Goal: Task Accomplishment & Management: Use online tool/utility

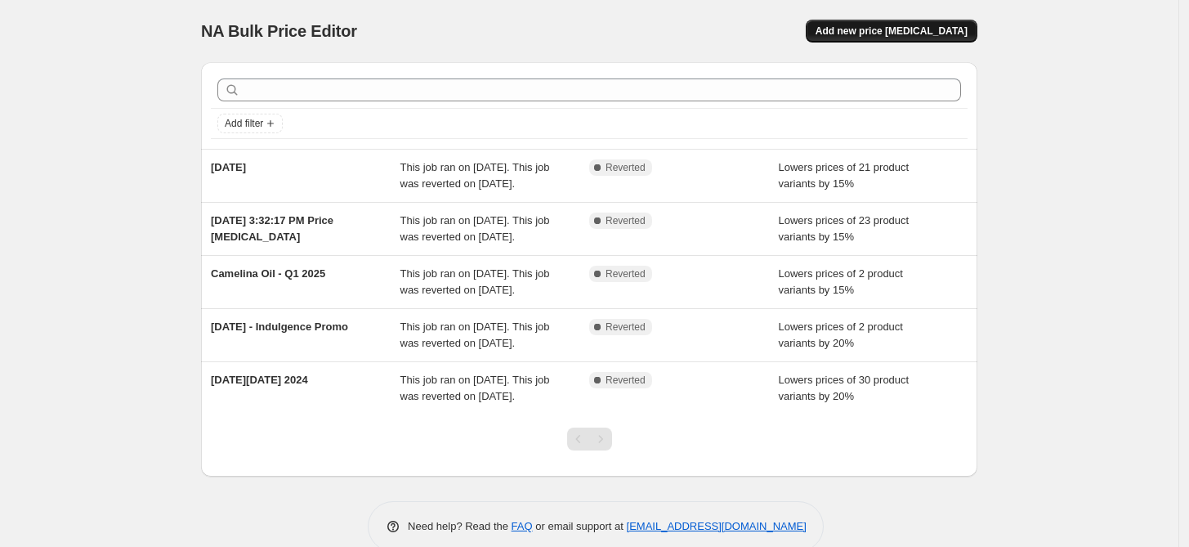
click at [917, 25] on button "Add new price [MEDICAL_DATA]" at bounding box center [892, 31] width 172 height 23
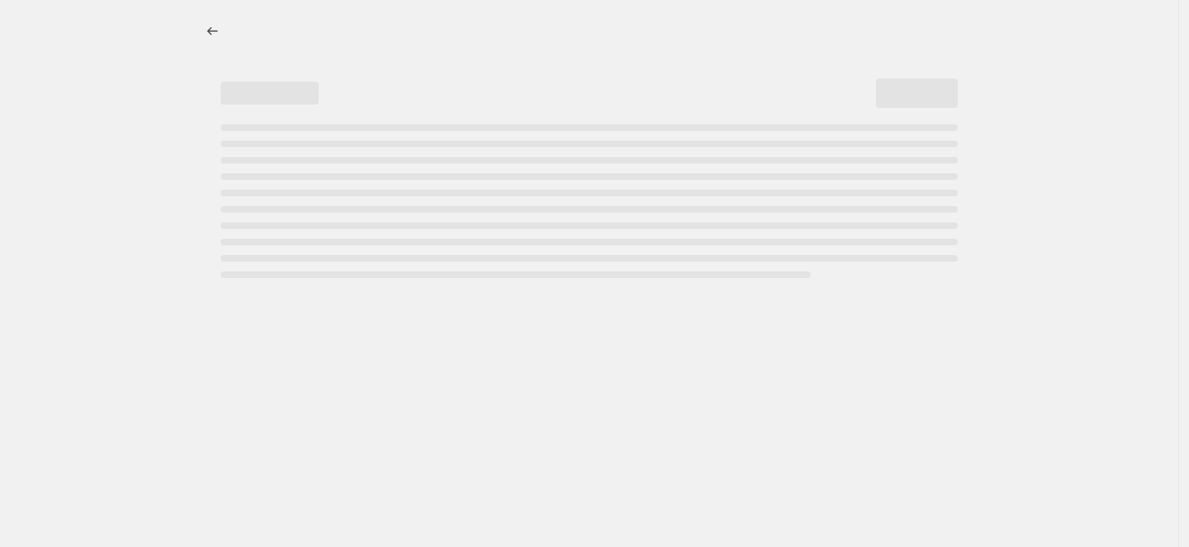
select select "percentage"
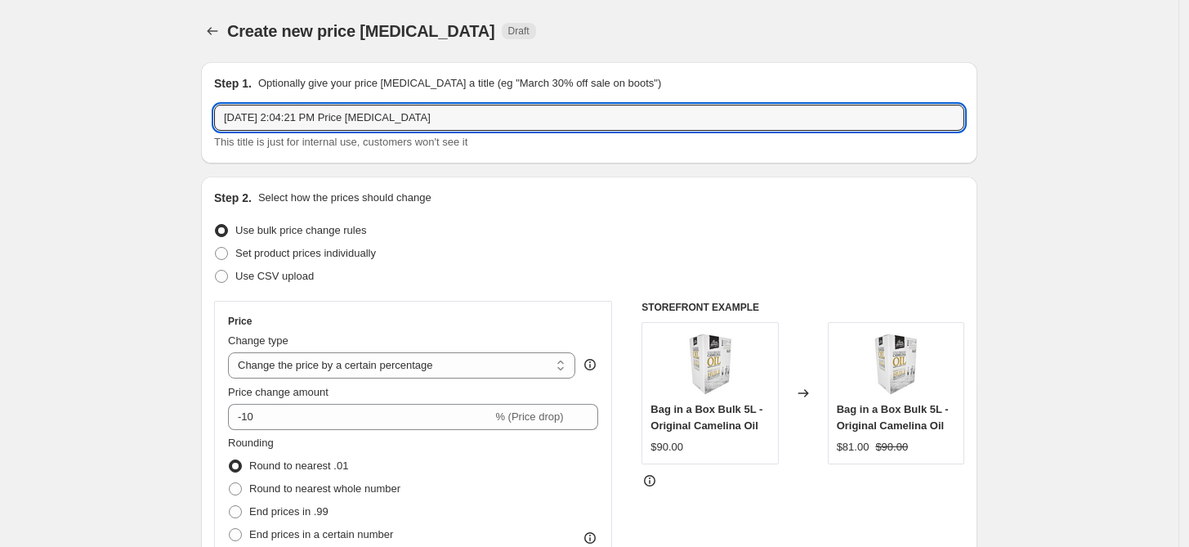
drag, startPoint x: 454, startPoint y: 114, endPoint x: -196, endPoint y: 38, distance: 655.1
click at [0, 38] on html "Home Settings Plans Skip to content Create new price [MEDICAL_DATA]. This page …" at bounding box center [594, 273] width 1189 height 547
type input "Back to School 2025"
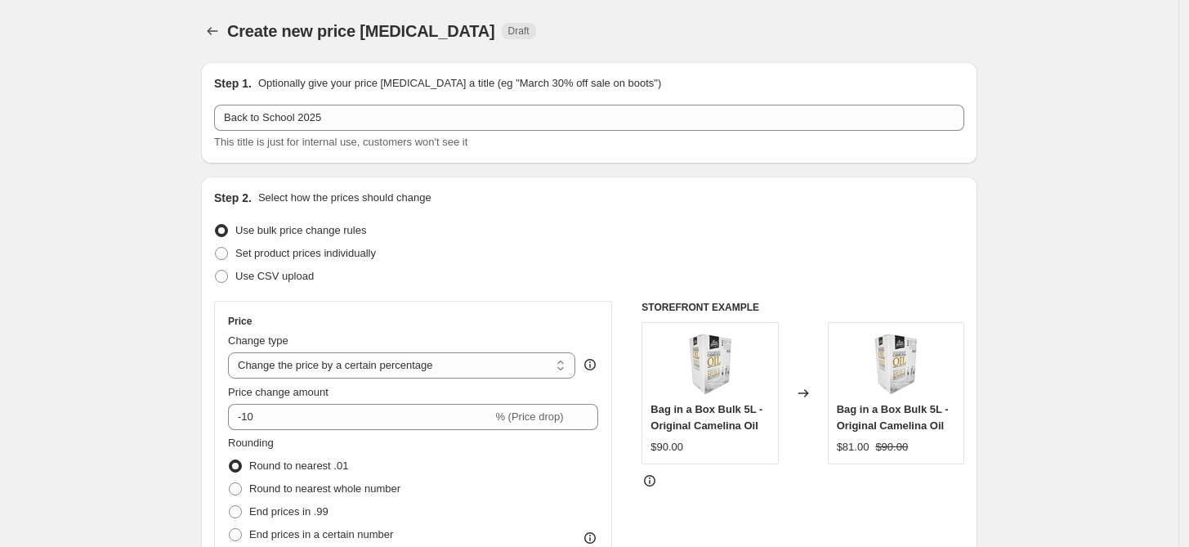
scroll to position [181, 0]
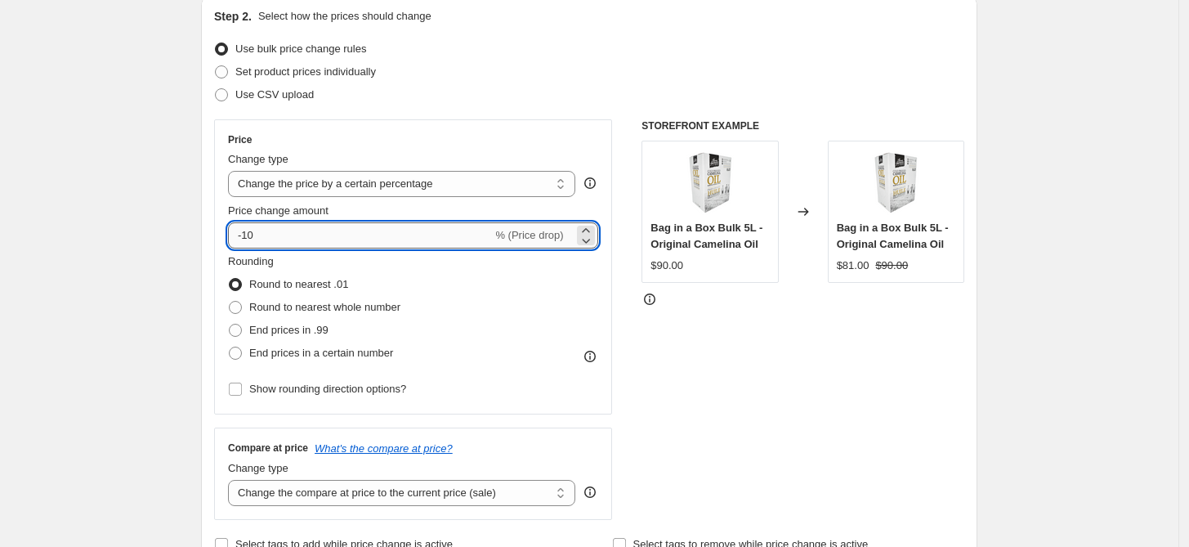
click at [352, 238] on input "-10" at bounding box center [360, 235] width 264 height 26
click at [588, 227] on icon at bounding box center [586, 230] width 16 height 16
click at [590, 240] on icon at bounding box center [586, 241] width 8 height 5
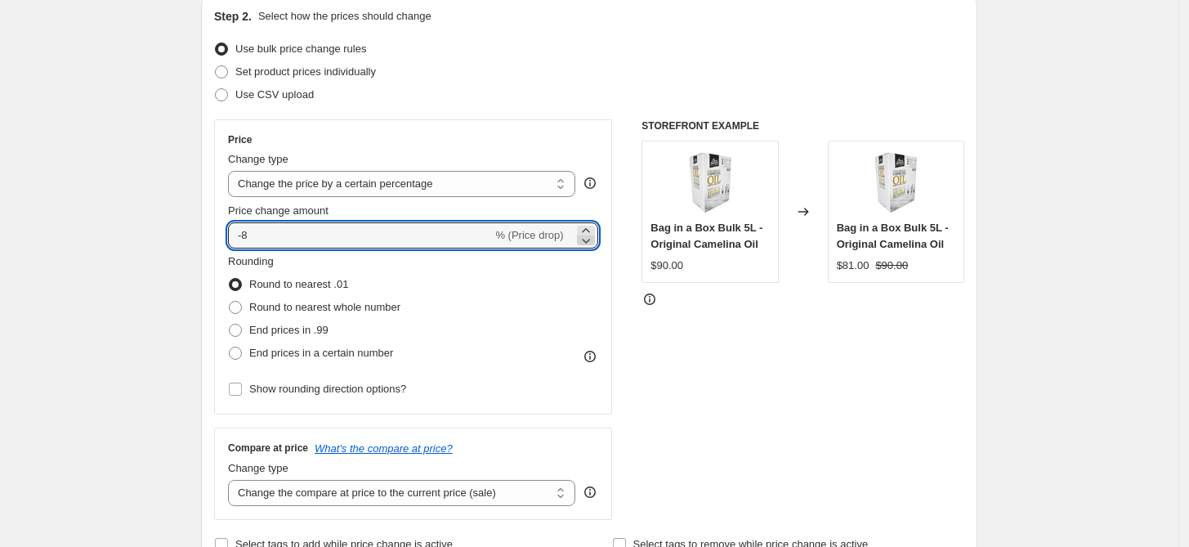
click at [590, 240] on icon at bounding box center [586, 241] width 8 height 5
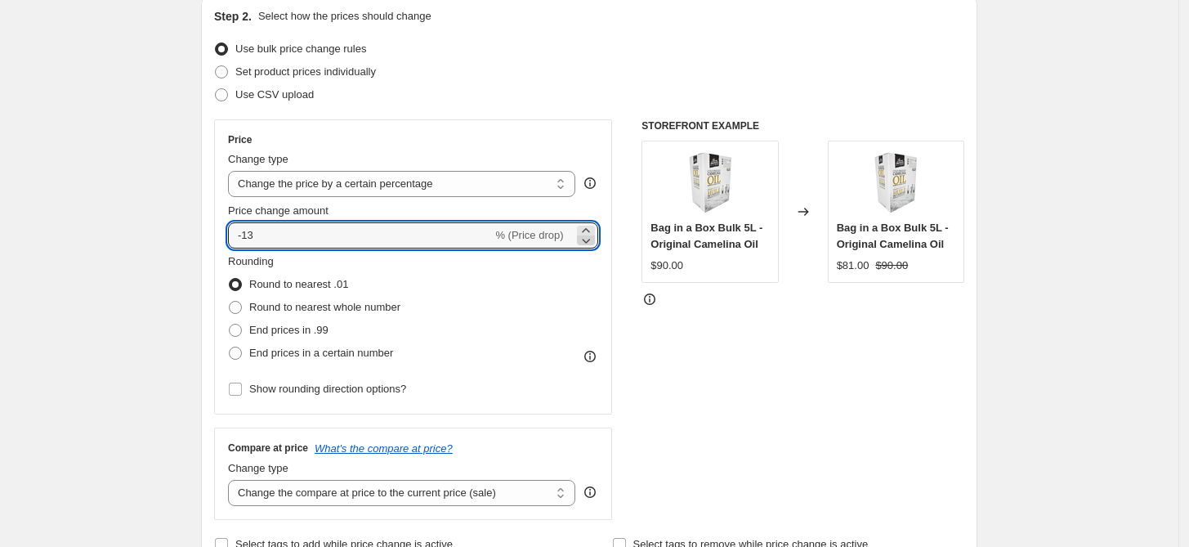
click at [590, 240] on icon at bounding box center [586, 241] width 8 height 5
type input "-15"
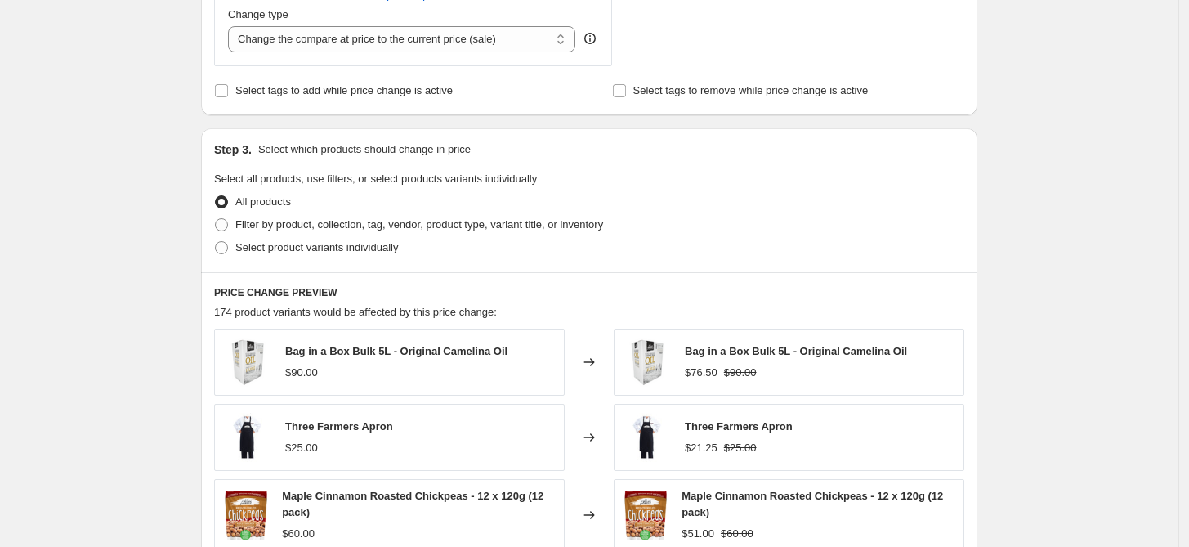
scroll to position [726, 0]
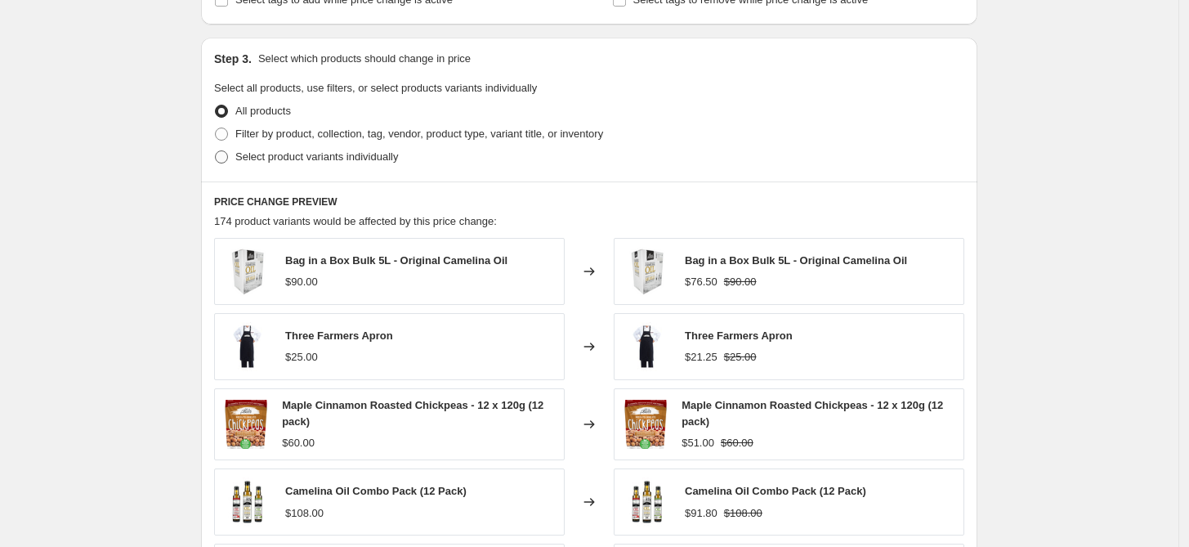
click at [388, 156] on span "Select product variants individually" at bounding box center [316, 156] width 163 height 12
click at [216, 151] on input "Select product variants individually" at bounding box center [215, 150] width 1 height 1
radio input "true"
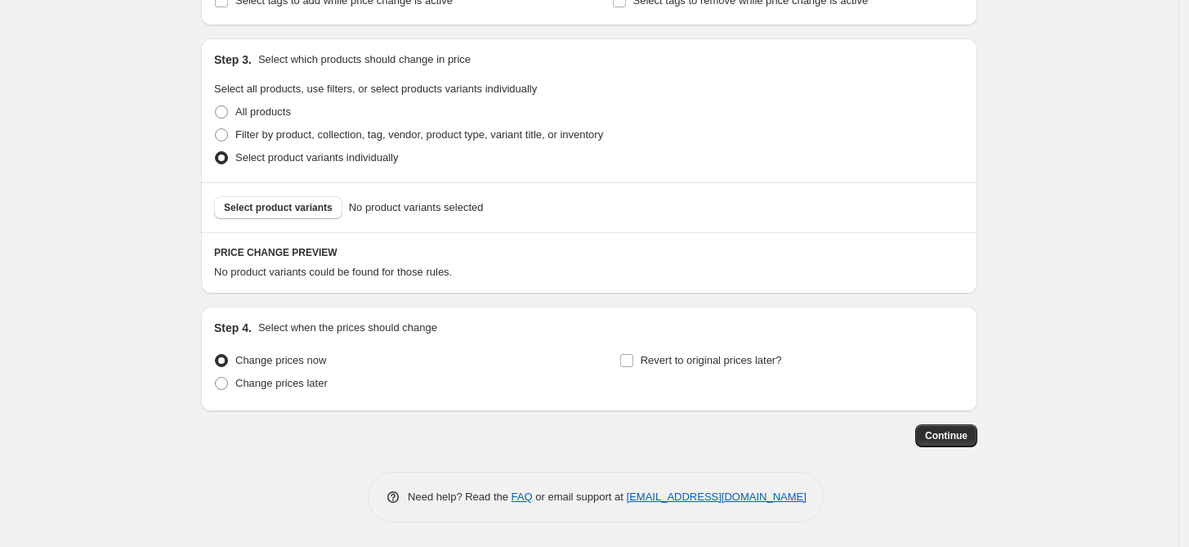
scroll to position [725, 0]
click at [281, 210] on span "Select product variants" at bounding box center [278, 207] width 109 height 13
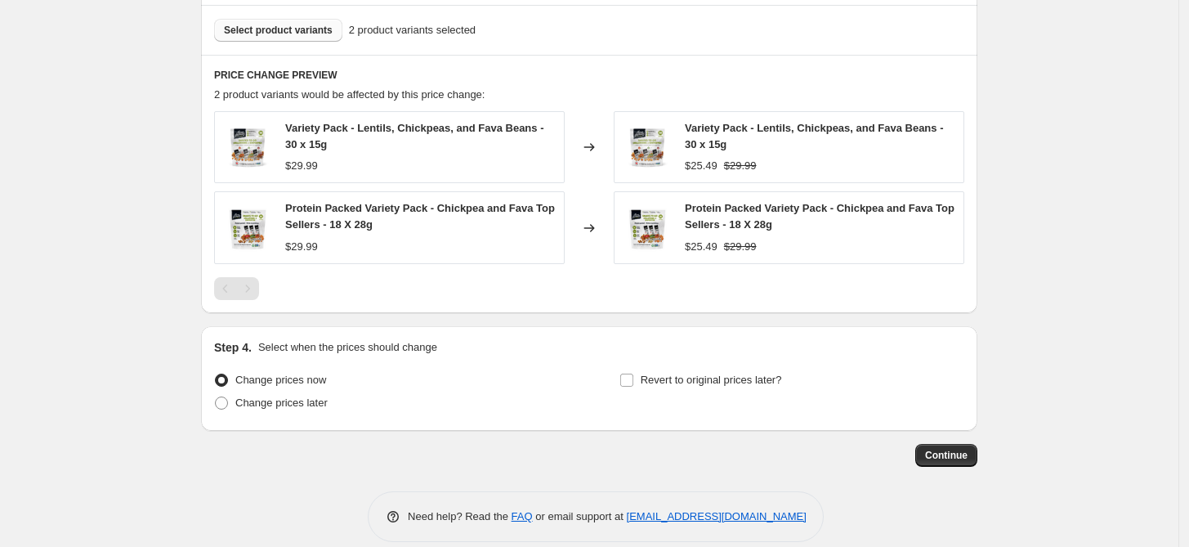
scroll to position [906, 0]
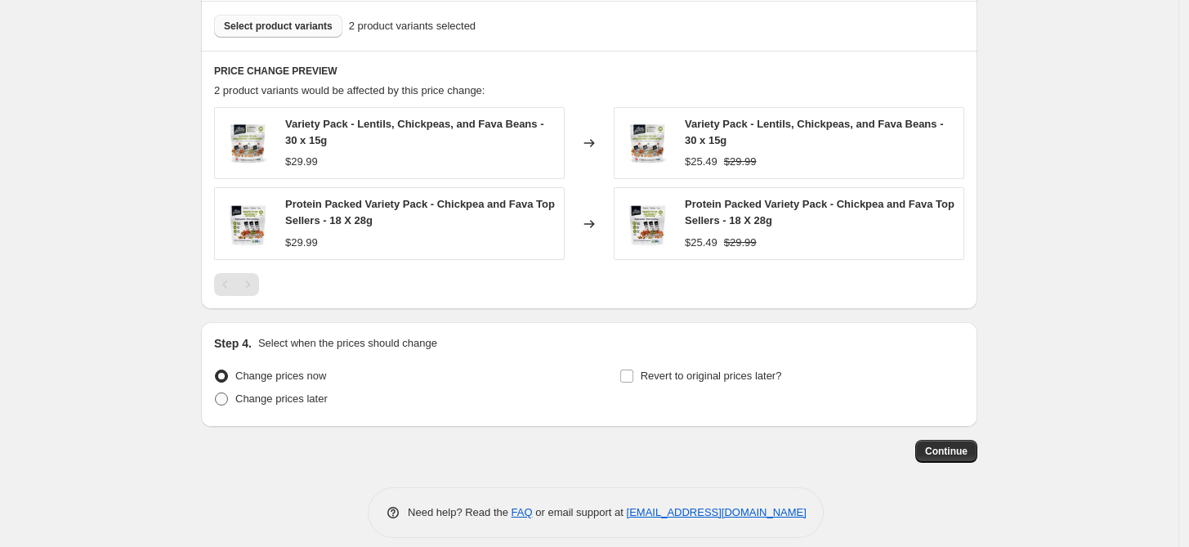
click at [257, 401] on span "Change prices later" at bounding box center [281, 398] width 92 height 12
click at [216, 393] on input "Change prices later" at bounding box center [215, 392] width 1 height 1
radio input "true"
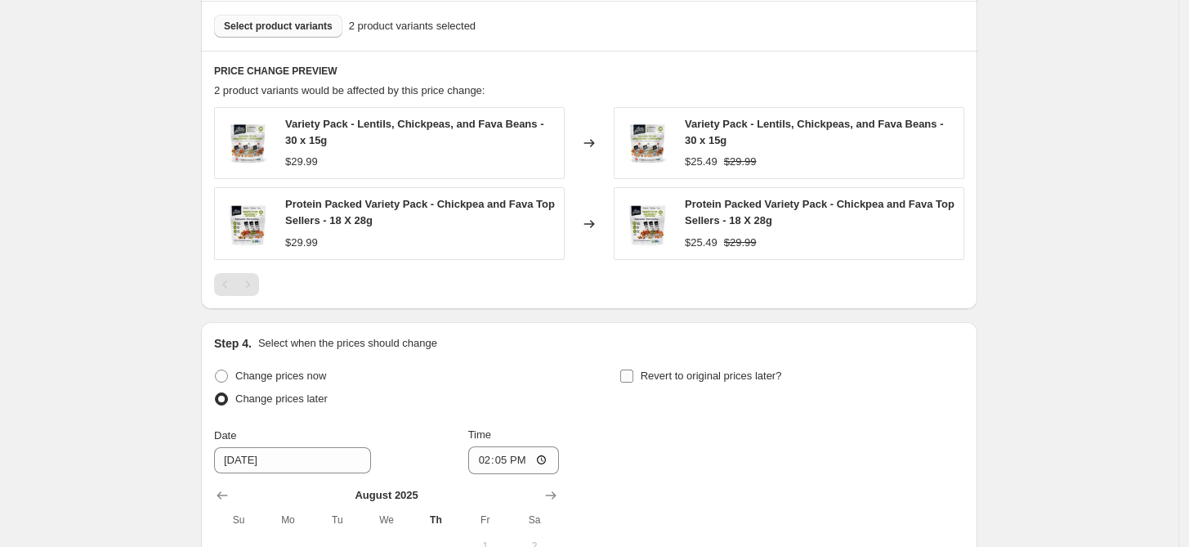
click at [687, 378] on span "Revert to original prices later?" at bounding box center [711, 375] width 141 height 12
click at [633, 378] on input "Revert to original prices later?" at bounding box center [626, 375] width 13 height 13
checkbox input "true"
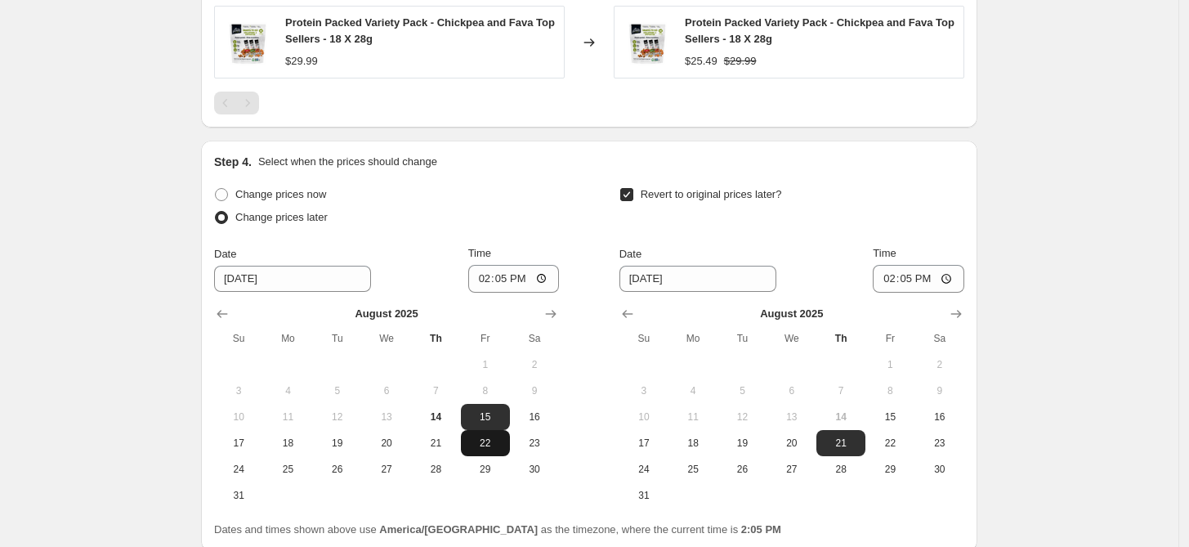
click at [502, 443] on span "22" at bounding box center [485, 442] width 36 height 13
type input "[DATE]"
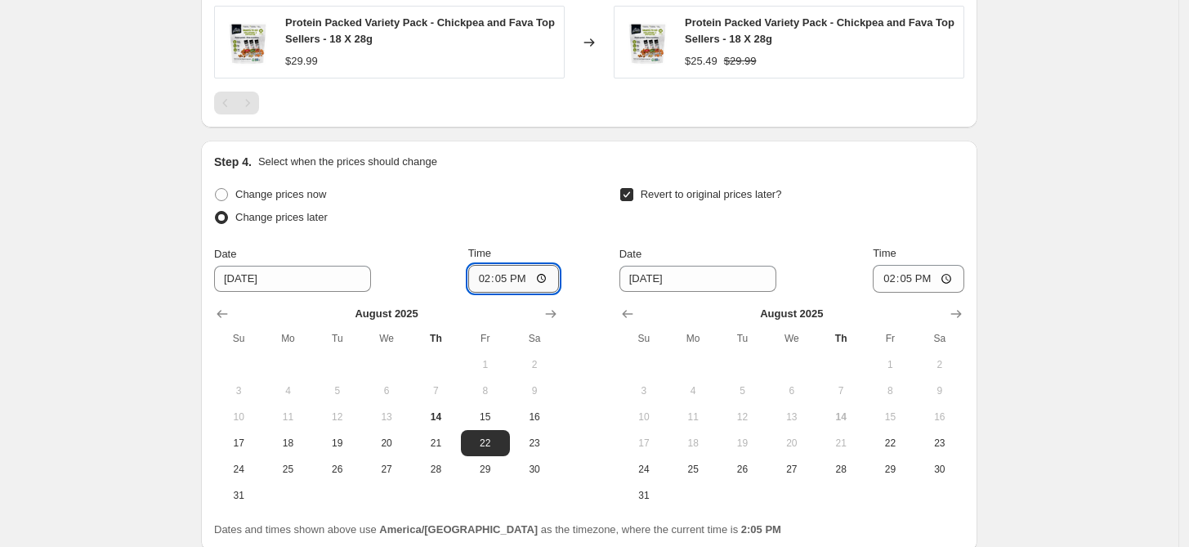
click at [488, 280] on input "14:05" at bounding box center [514, 279] width 92 height 28
type input "00:00"
click at [641, 275] on input "[DATE]" at bounding box center [697, 279] width 157 height 26
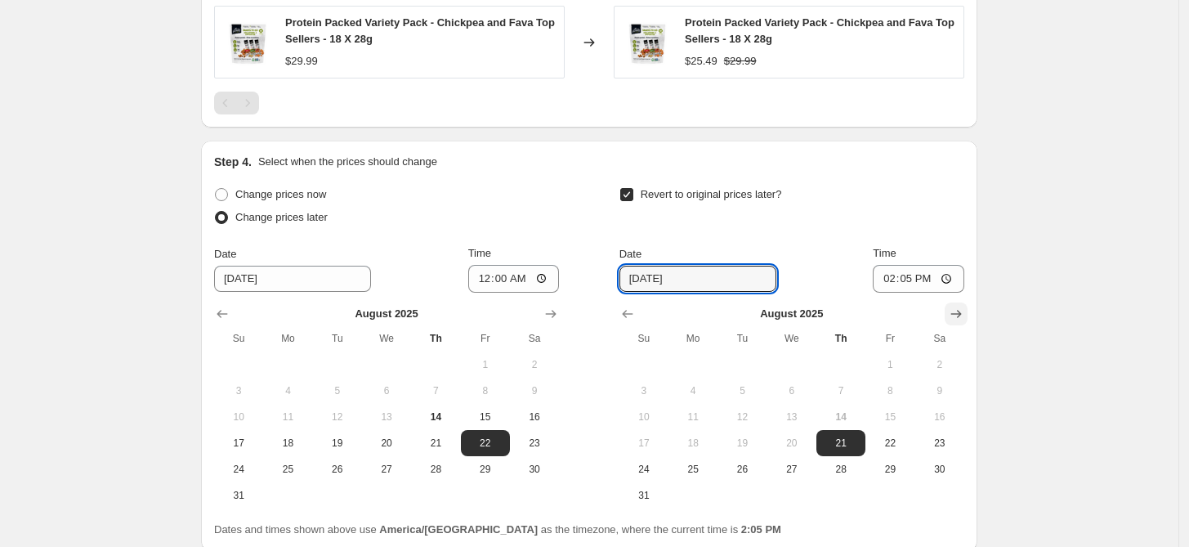
click at [960, 306] on icon "Show next month, September 2025" at bounding box center [956, 314] width 16 height 16
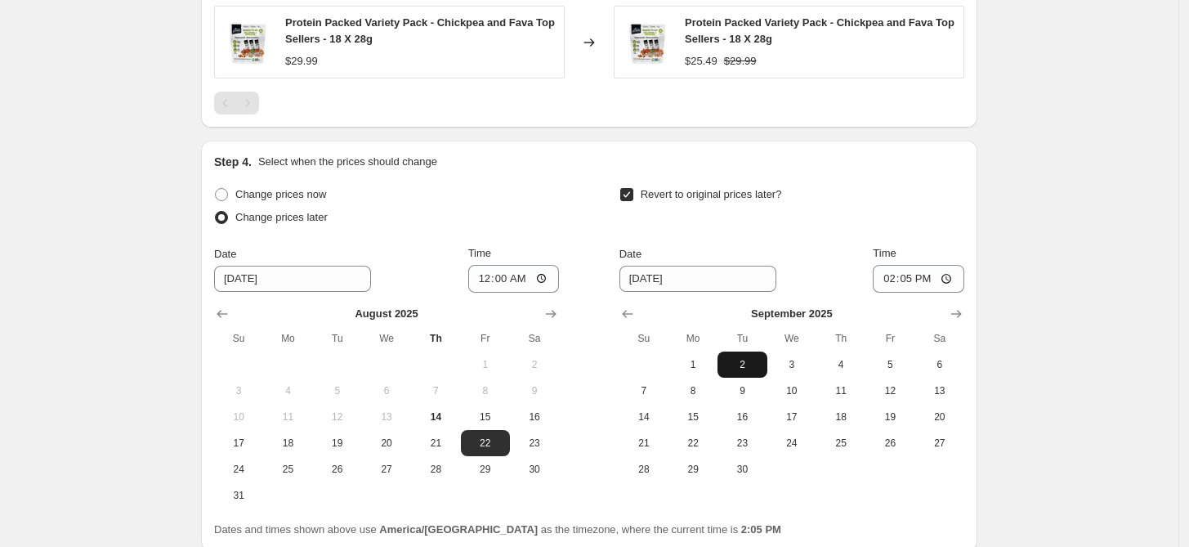
click at [748, 369] on span "2" at bounding box center [742, 364] width 36 height 13
type input "[DATE]"
click at [893, 276] on input "14:05" at bounding box center [919, 279] width 92 height 28
click at [892, 278] on input "12:05" at bounding box center [919, 279] width 92 height 28
type input "23:59"
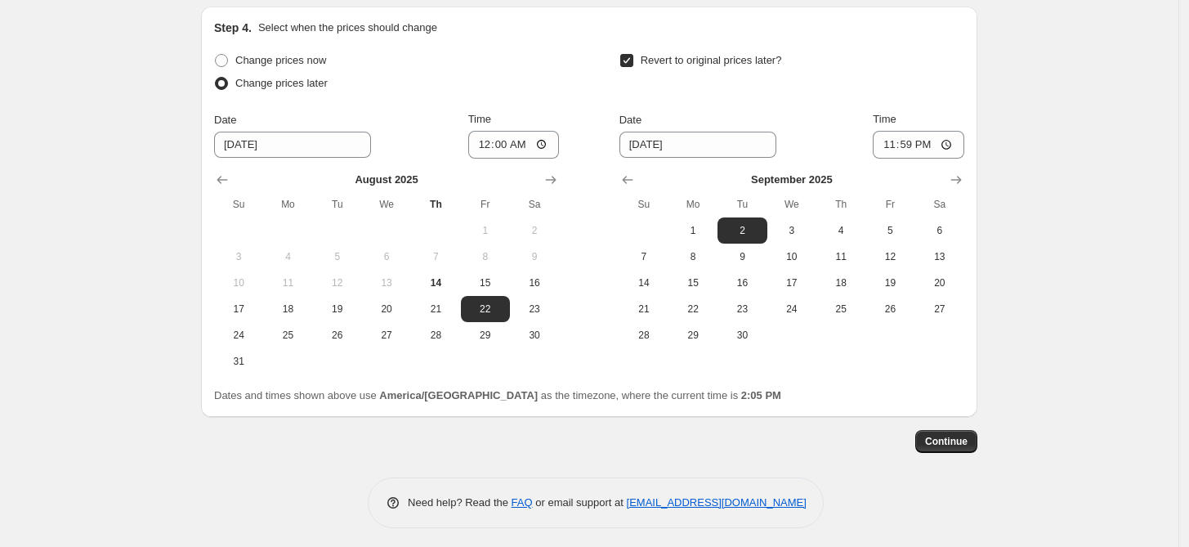
scroll to position [1228, 0]
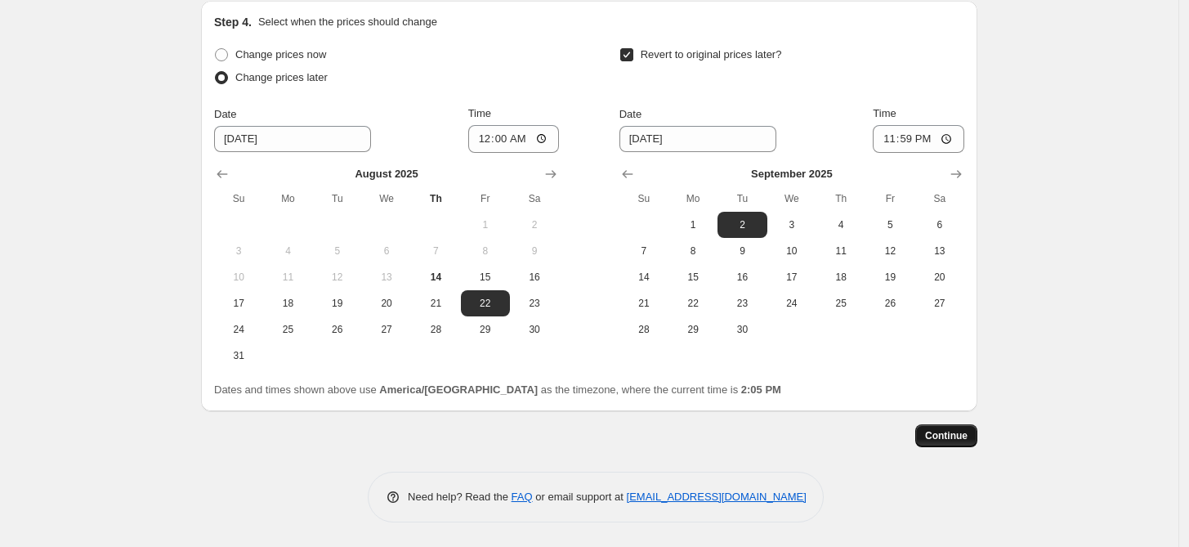
click at [953, 429] on button "Continue" at bounding box center [946, 435] width 62 height 23
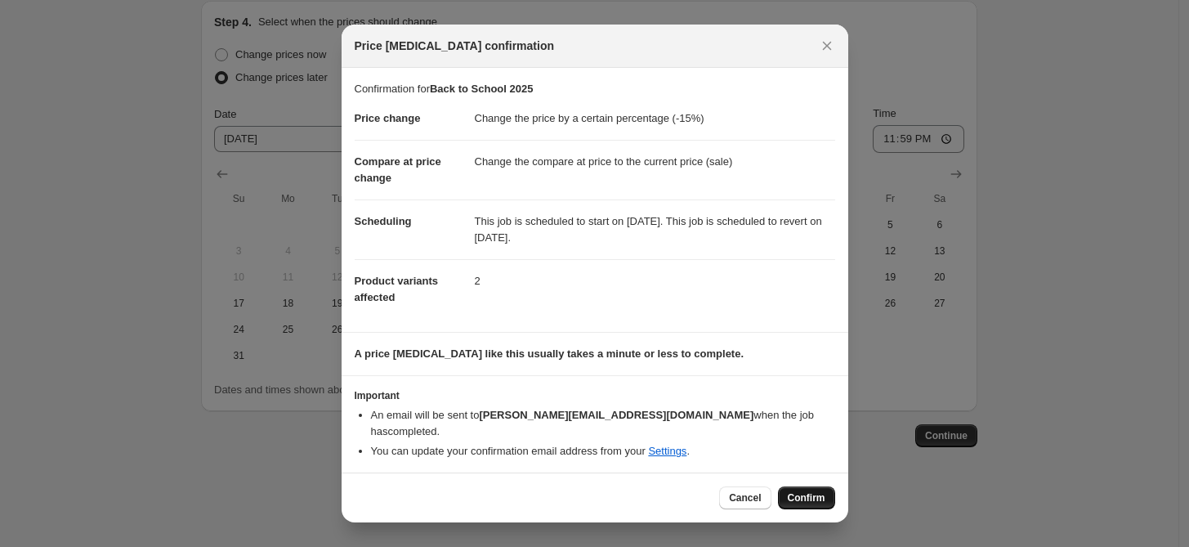
click at [798, 491] on span "Confirm" at bounding box center [807, 497] width 38 height 13
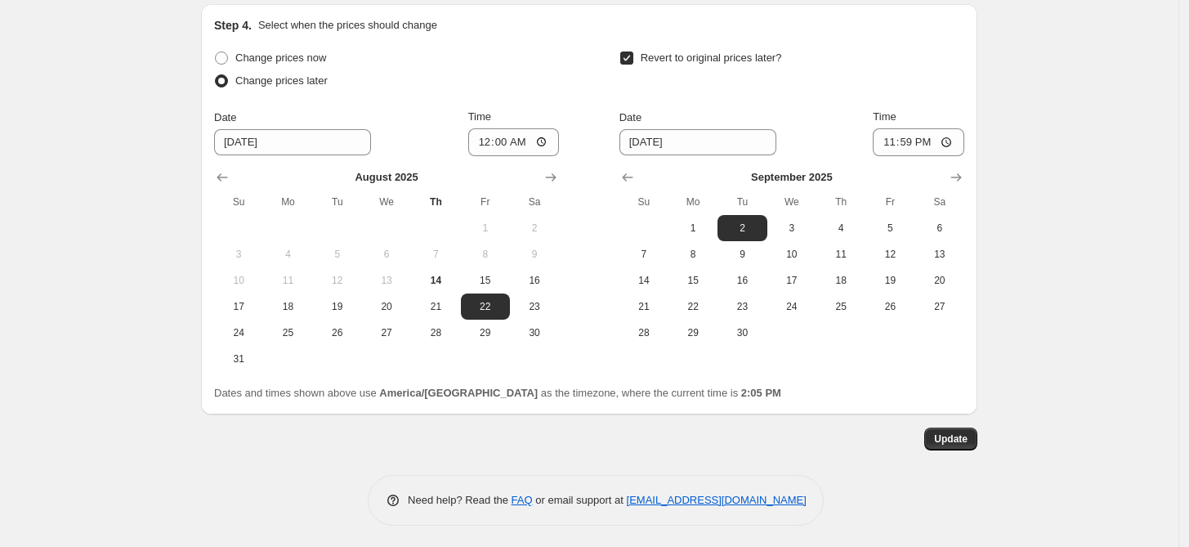
scroll to position [1327, 0]
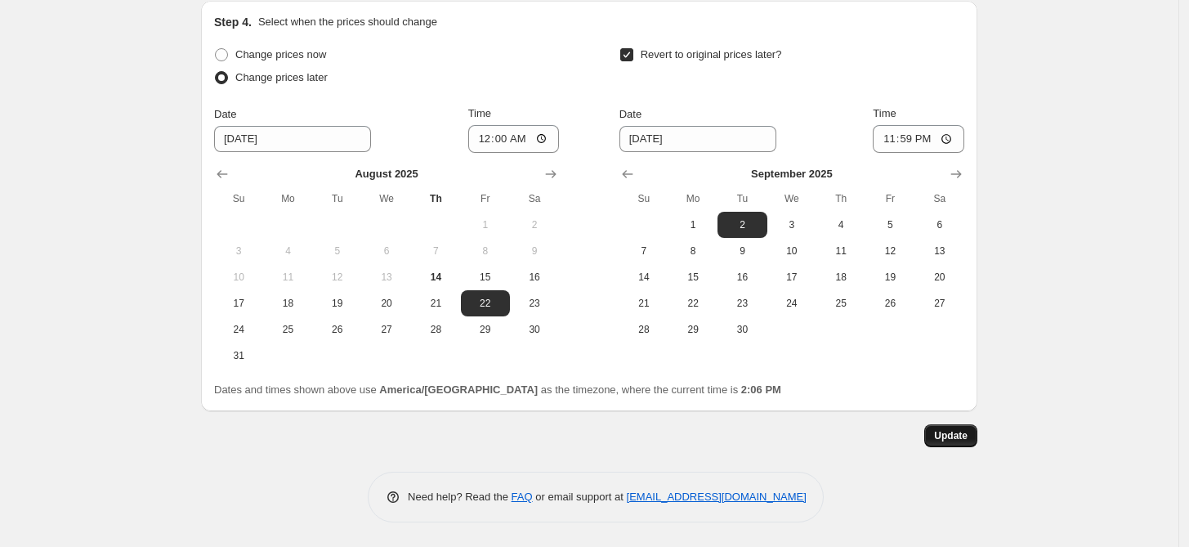
click at [968, 436] on span "Update" at bounding box center [951, 435] width 34 height 13
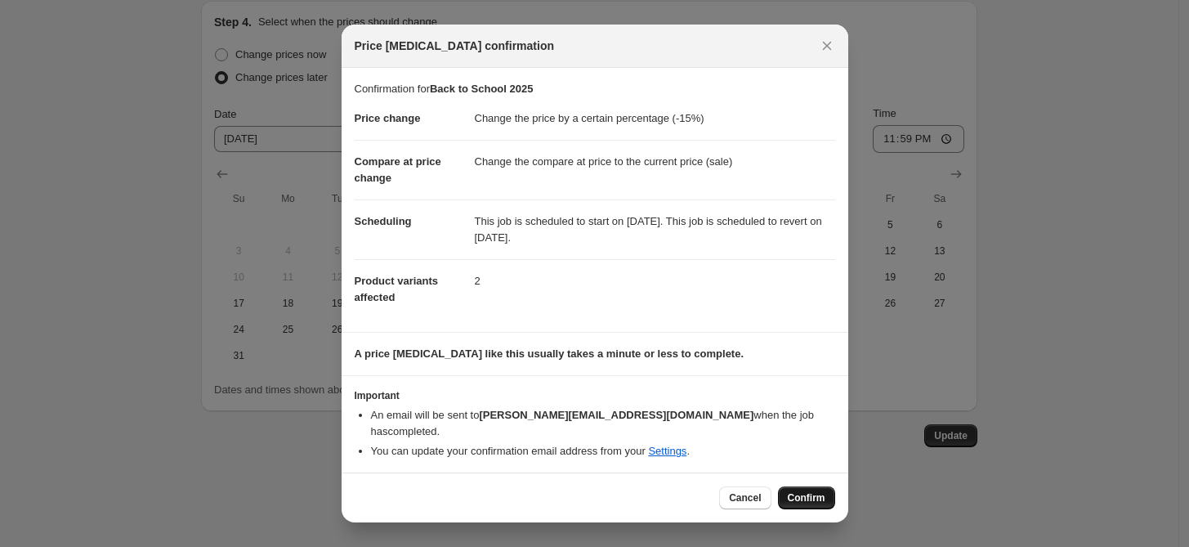
click at [805, 491] on span "Confirm" at bounding box center [807, 497] width 38 height 13
